Goal: Task Accomplishment & Management: Manage account settings

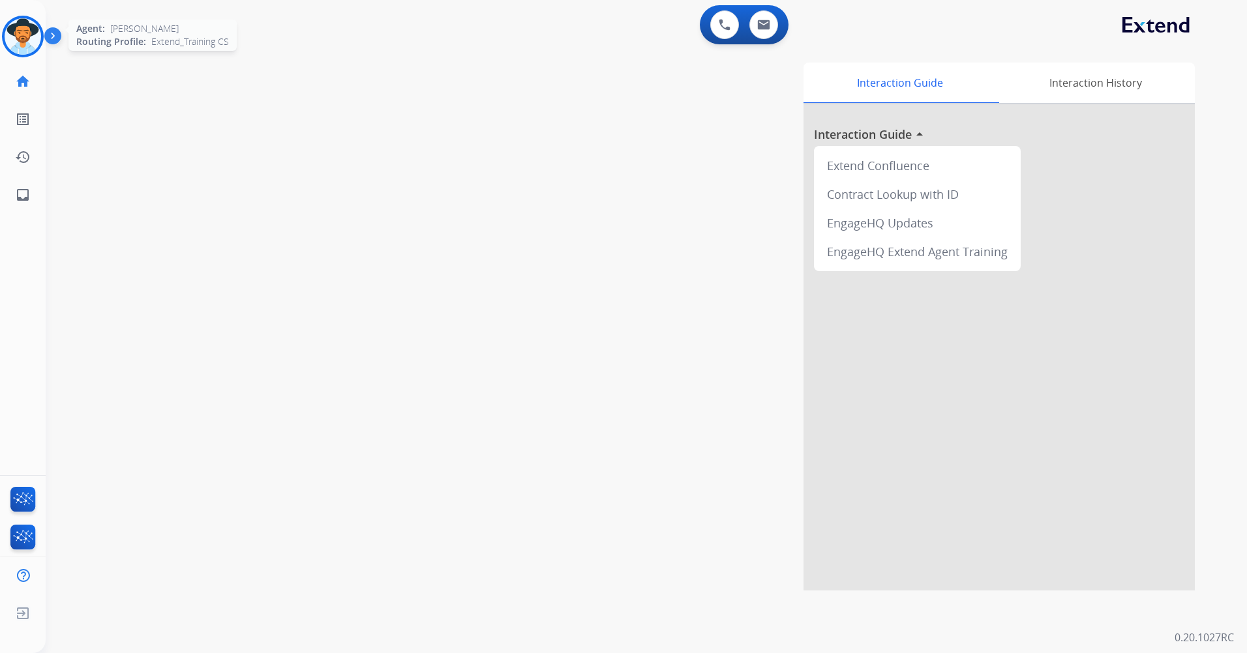
click at [16, 35] on img at bounding box center [23, 36] width 37 height 37
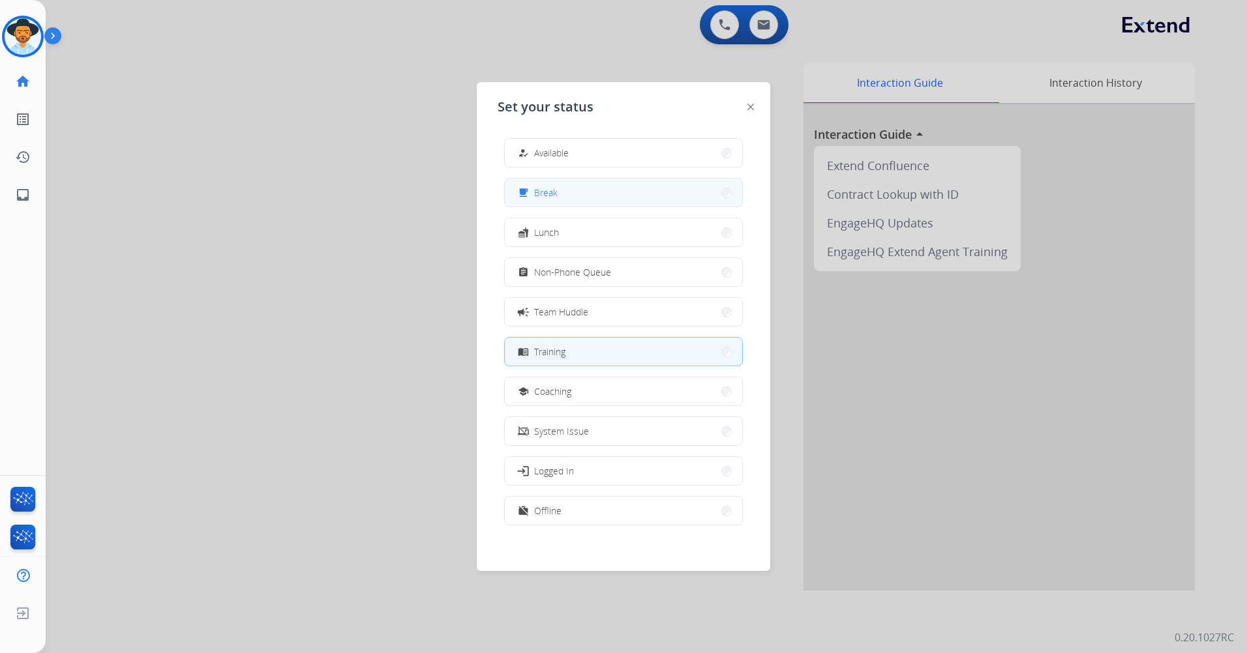
click at [639, 194] on button "free_breakfast Break" at bounding box center [623, 193] width 237 height 28
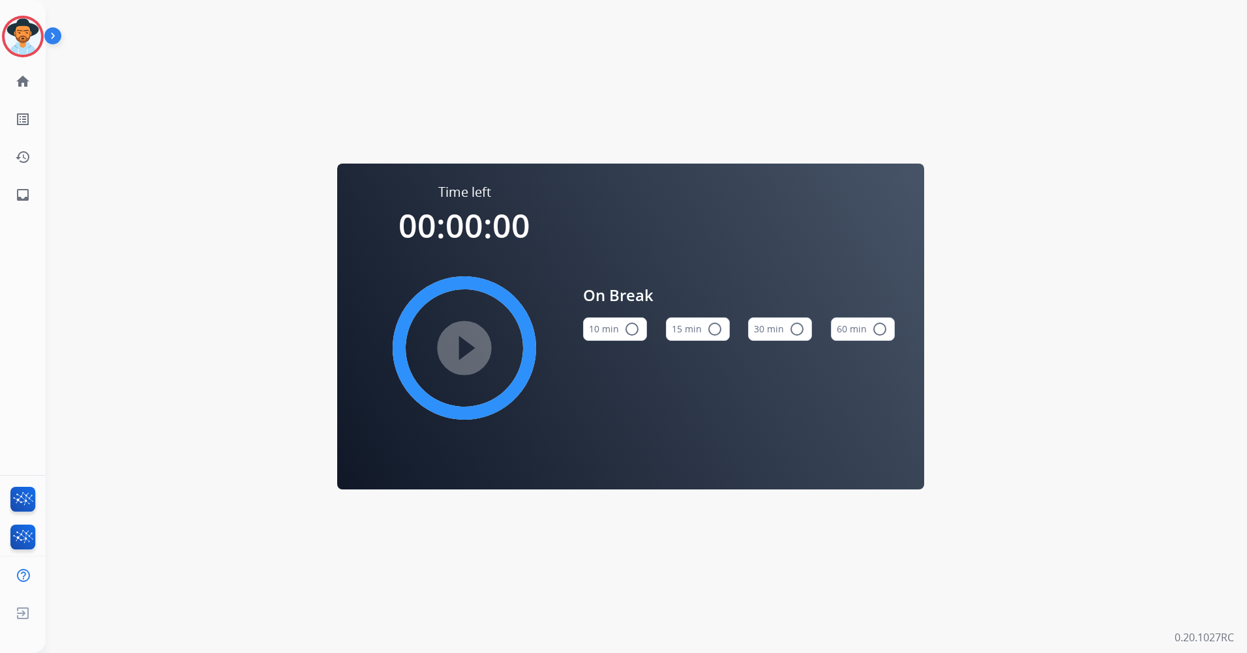
click at [704, 342] on div "15 min radio_button_unchecked" at bounding box center [698, 329] width 64 height 44
click at [704, 335] on button "15 min radio_button_unchecked" at bounding box center [698, 329] width 64 height 23
click at [464, 347] on mat-icon "play_circle_filled" at bounding box center [464, 348] width 16 height 16
click at [22, 33] on img at bounding box center [23, 36] width 37 height 37
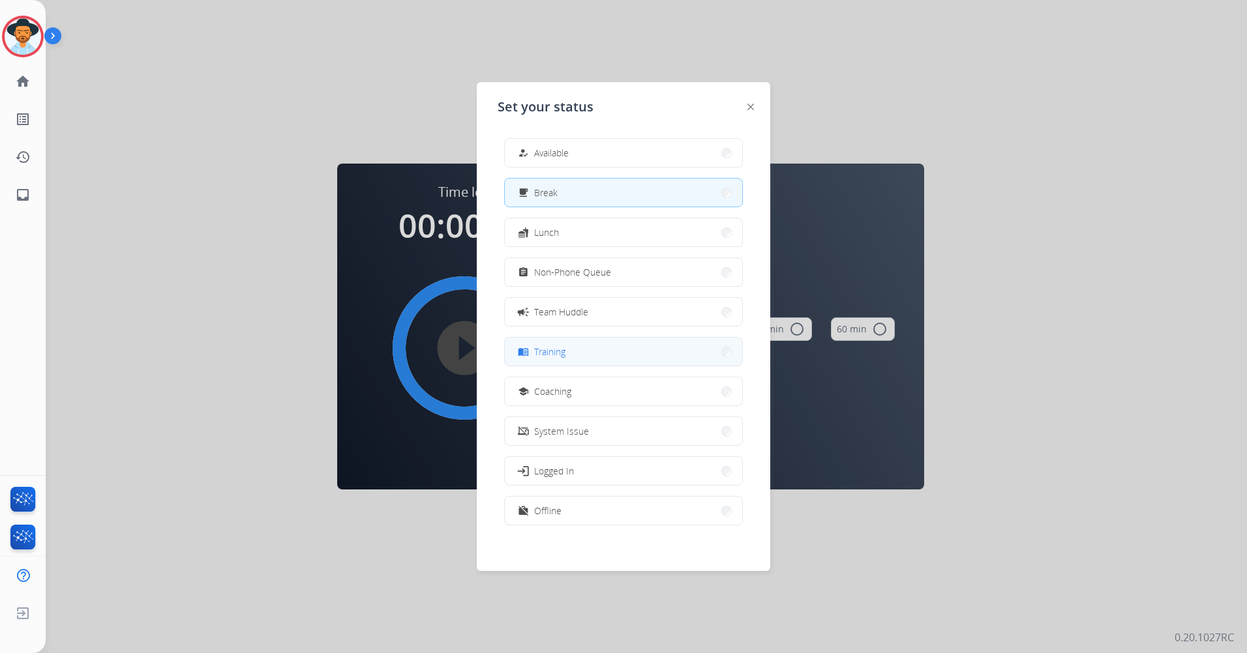
click at [608, 346] on button "menu_book Training" at bounding box center [623, 352] width 237 height 28
